Goal: Navigation & Orientation: Find specific page/section

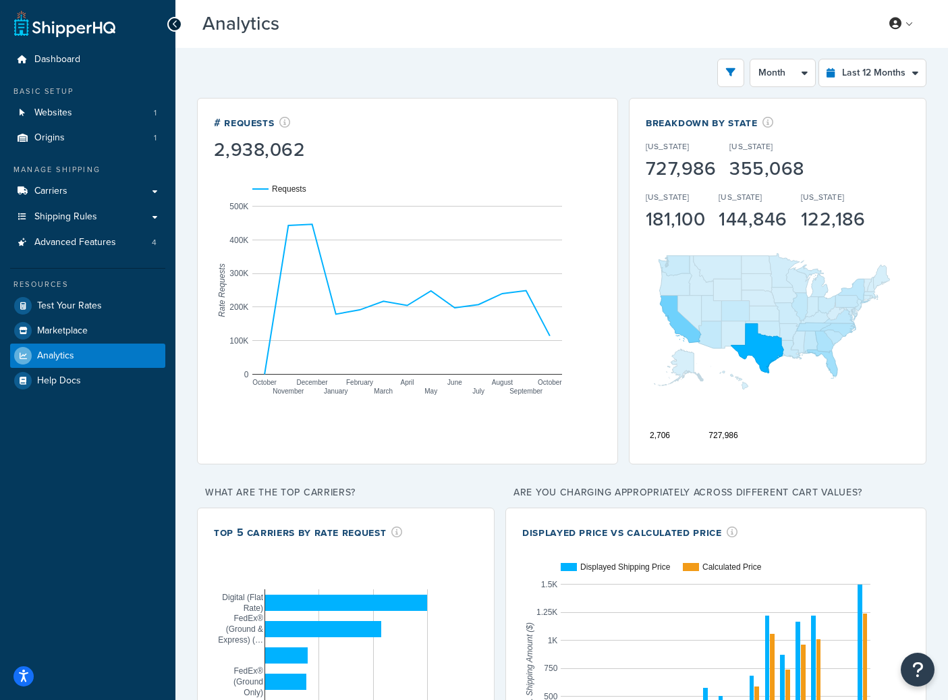
select select "last_year"
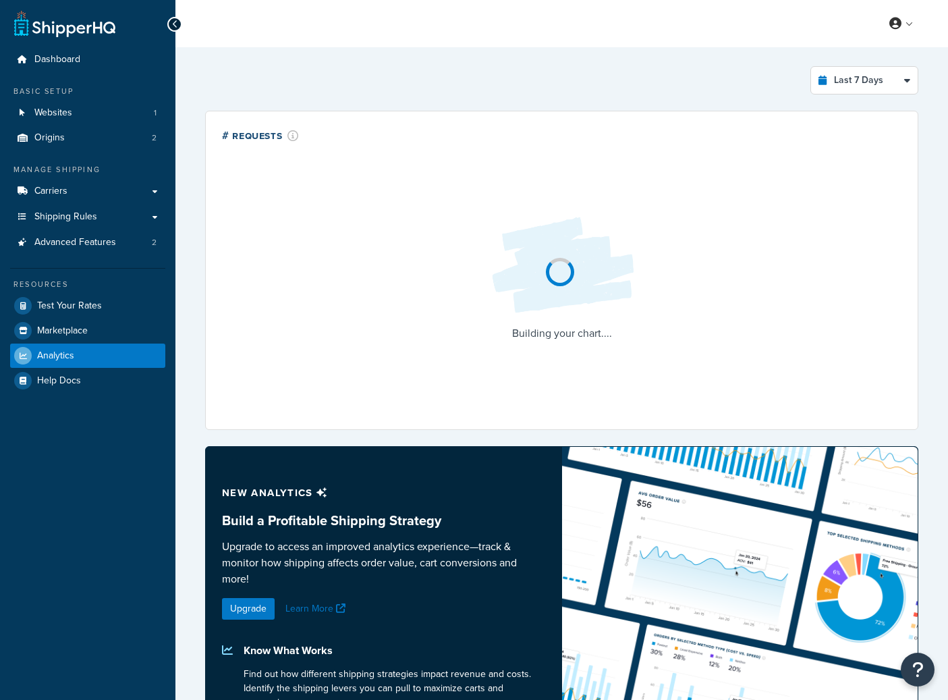
select select "last_7_days"
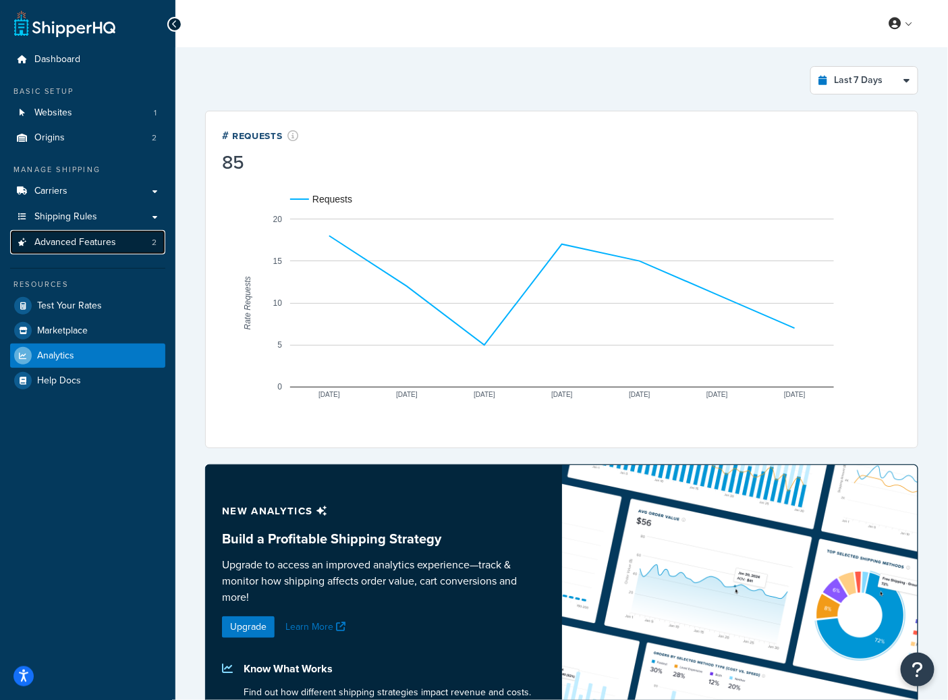
click at [127, 248] on link "Advanced Features 2" at bounding box center [87, 242] width 155 height 25
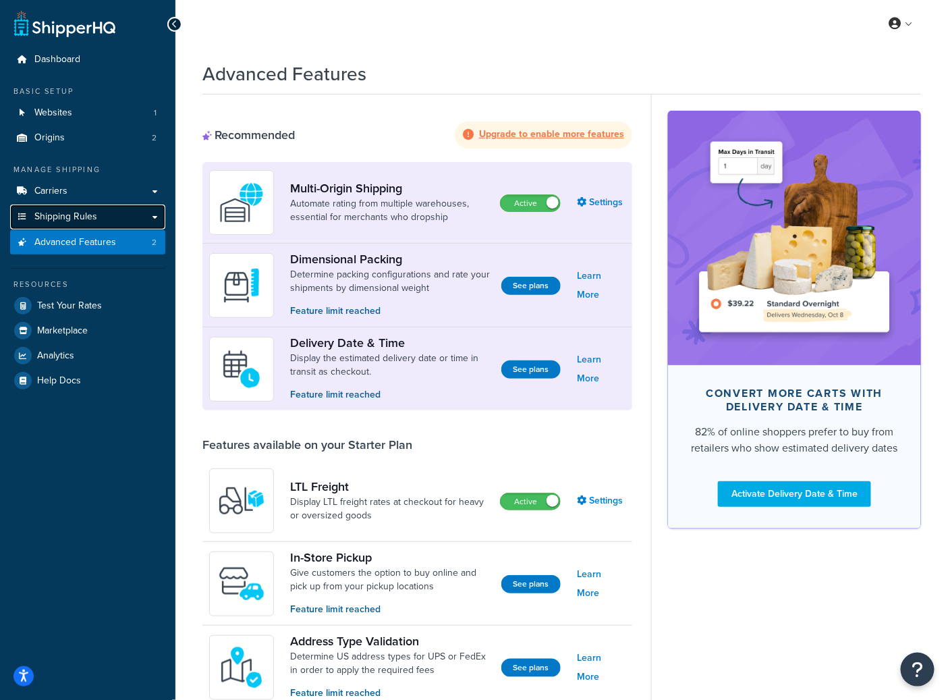
click at [117, 221] on link "Shipping Rules" at bounding box center [87, 217] width 155 height 25
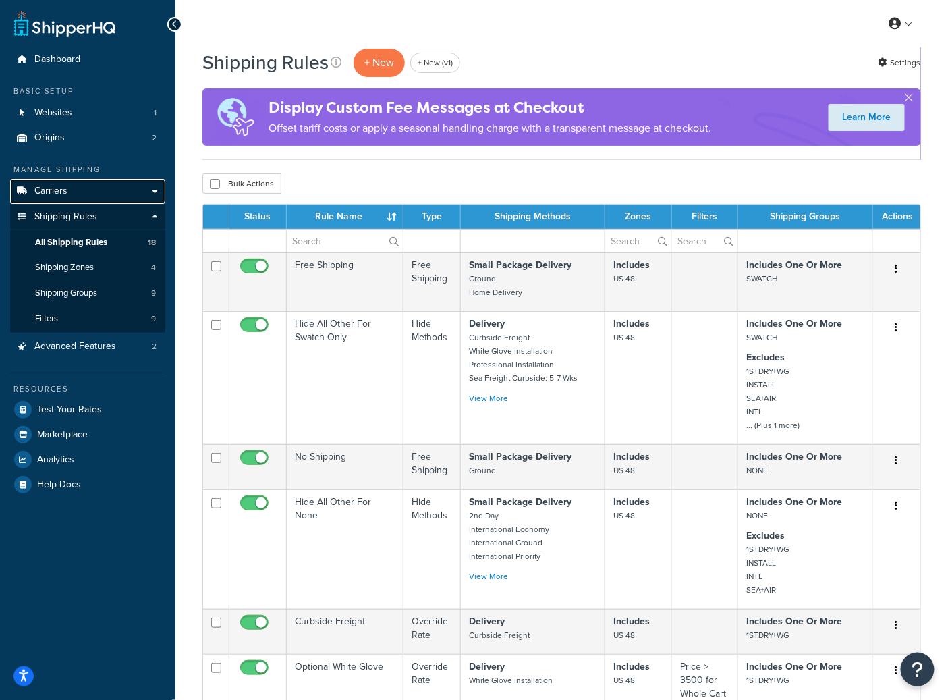
click at [117, 189] on link "Carriers" at bounding box center [87, 191] width 155 height 25
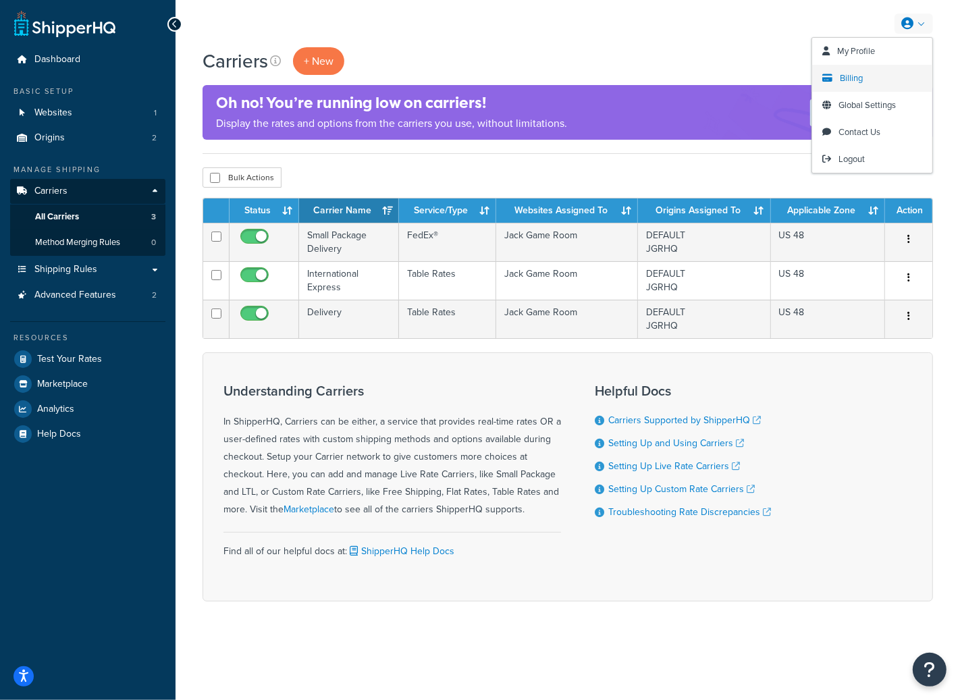
click at [838, 86] on link "Billing" at bounding box center [872, 78] width 120 height 27
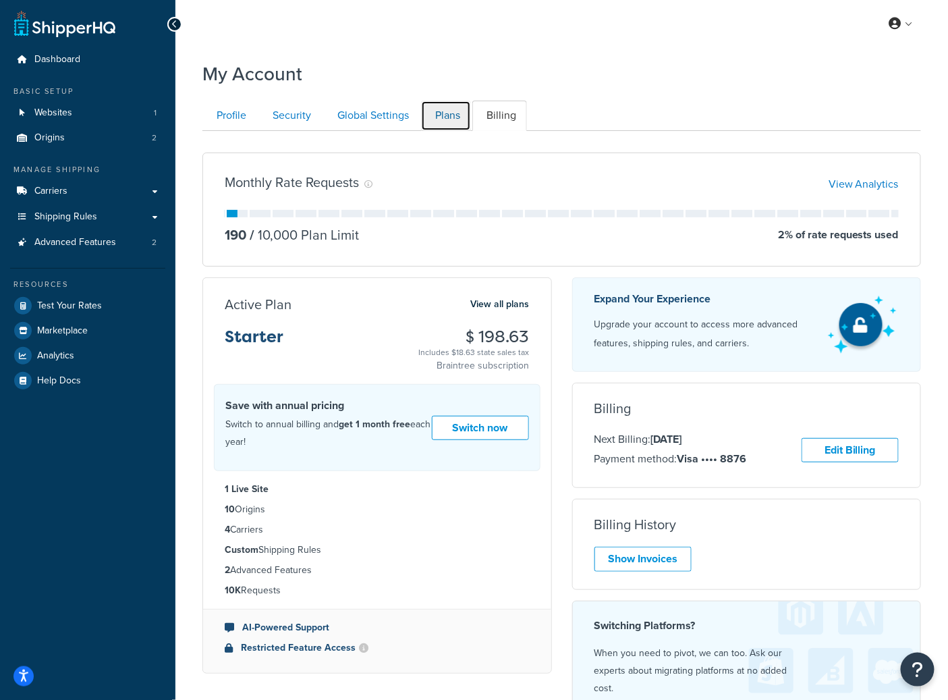
click at [448, 124] on link "Plans" at bounding box center [446, 116] width 50 height 30
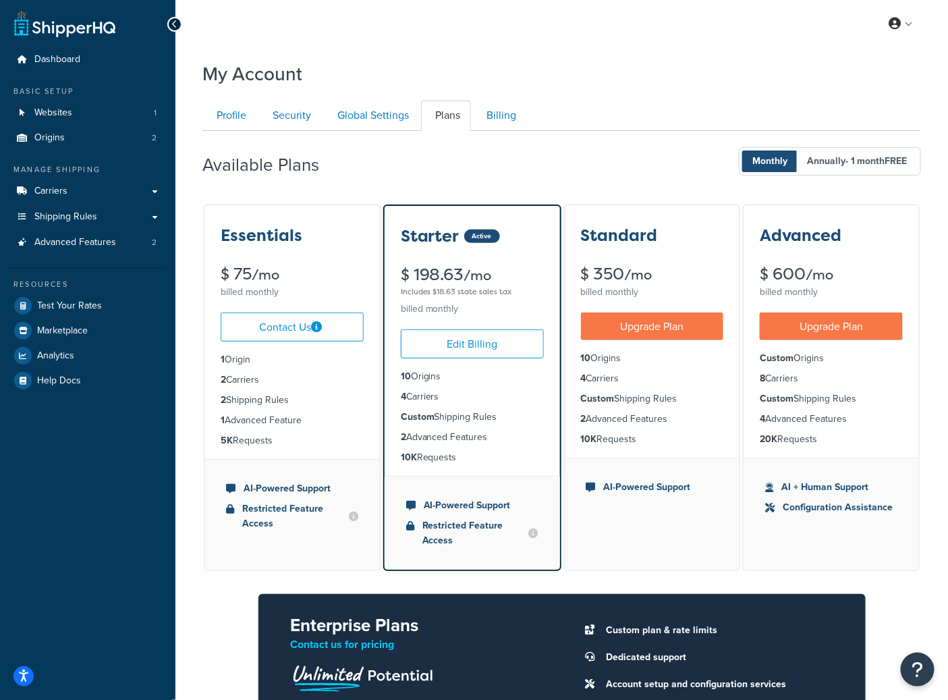
scroll to position [131, 0]
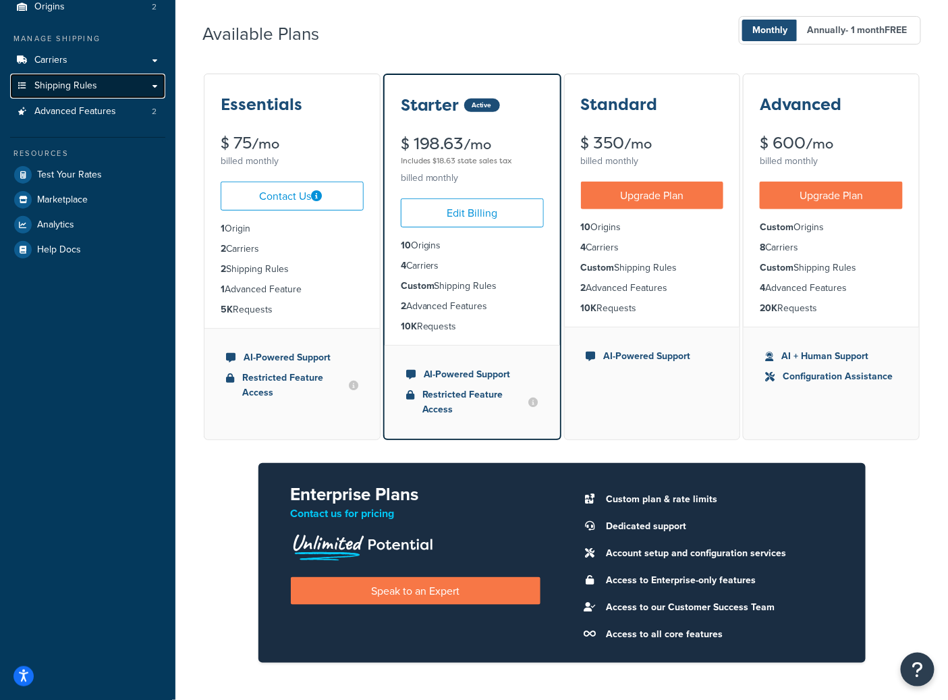
click at [107, 90] on link "Shipping Rules" at bounding box center [87, 86] width 155 height 25
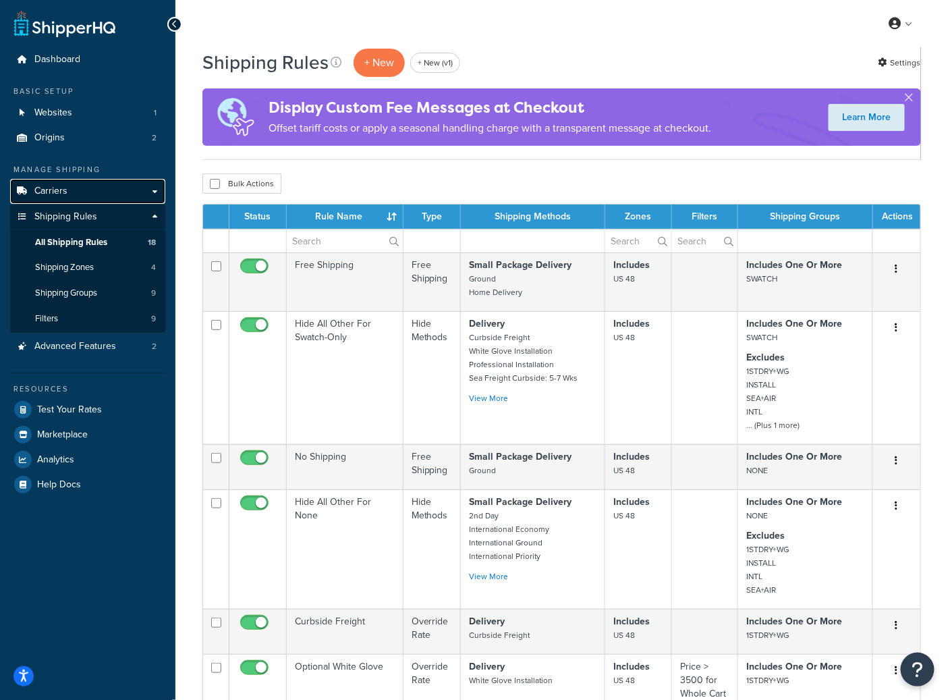
click at [61, 196] on span "Carriers" at bounding box center [50, 191] width 33 height 11
